Goal: Go to known website

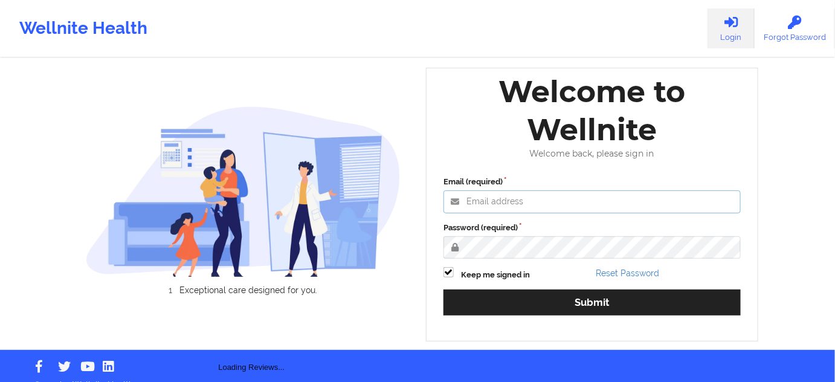
type input "[PERSON_NAME][EMAIL_ADDRESS][DOMAIN_NAME]"
click at [516, 286] on div "Email (required) [PERSON_NAME][EMAIL_ADDRESS][DOMAIN_NAME] Password (required) …" at bounding box center [592, 250] width 314 height 166
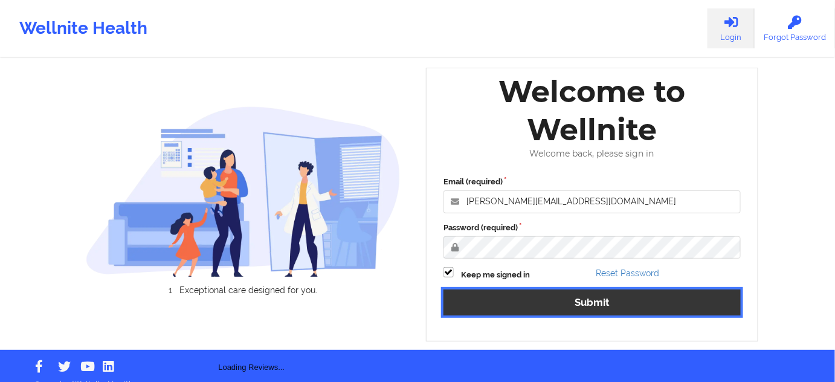
click at [516, 291] on button "Submit" at bounding box center [592, 303] width 297 height 26
